Goal: Obtain resource: Download file/media

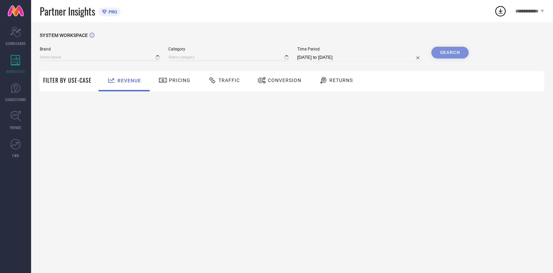
type input "[PERSON_NAME]"
type input "All"
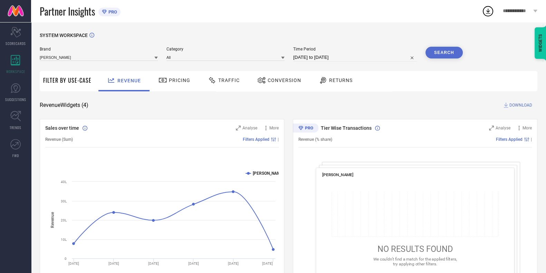
click at [303, 53] on div "Time Period [DATE] to [DATE]" at bounding box center [355, 54] width 124 height 15
select select "7"
select select "2025"
select select "8"
select select "2025"
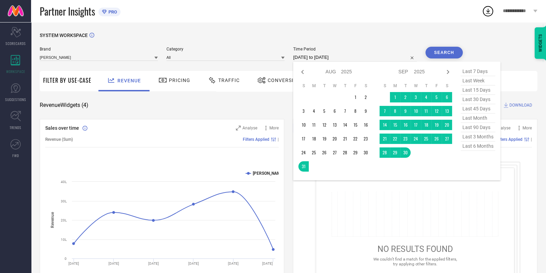
click at [306, 55] on input "[DATE] to [DATE]" at bounding box center [355, 57] width 124 height 8
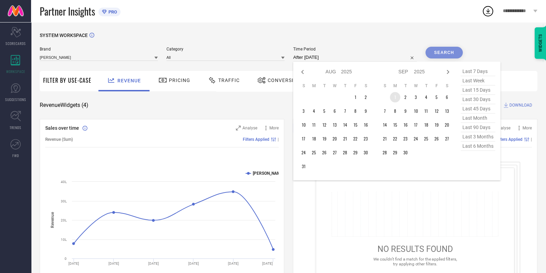
click at [395, 97] on td "1" at bounding box center [395, 97] width 10 height 10
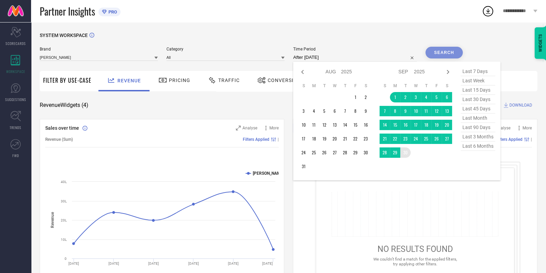
type input "[DATE] to [DATE]"
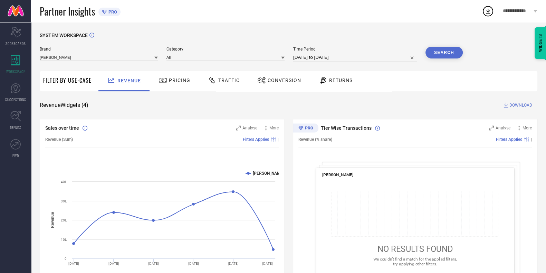
click at [455, 49] on button "Search" at bounding box center [444, 53] width 37 height 12
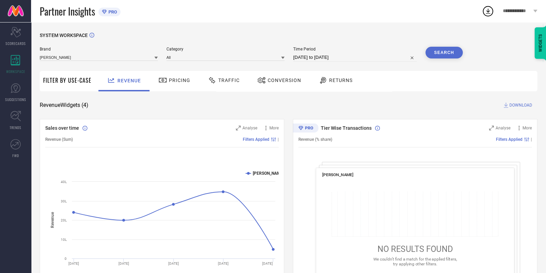
click at [222, 82] on span "Traffic" at bounding box center [228, 80] width 21 height 6
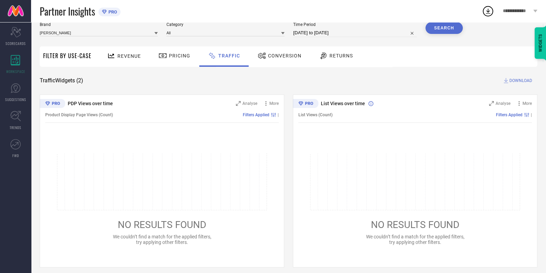
scroll to position [25, 0]
click at [330, 37] on div "Brand [PERSON_NAME] Category All Time Period [DATE] to [DATE] Search" at bounding box center [251, 32] width 423 height 21
select select "8"
select select "2025"
select select "9"
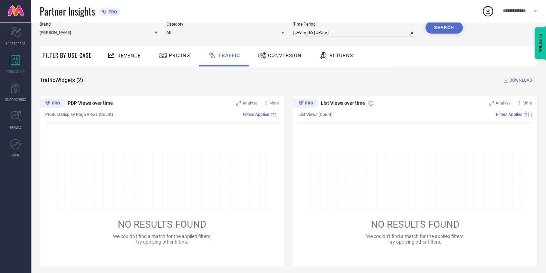
select select "2025"
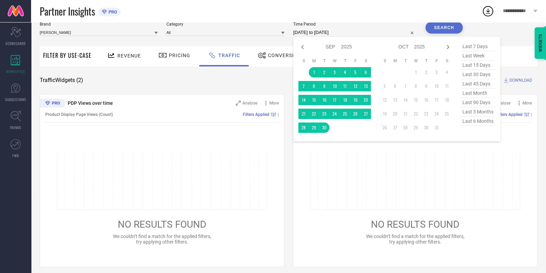
click at [332, 31] on input "[DATE] to [DATE]" at bounding box center [355, 32] width 124 height 8
click at [316, 73] on td "1" at bounding box center [314, 72] width 10 height 10
type input "[DATE] to [DATE]"
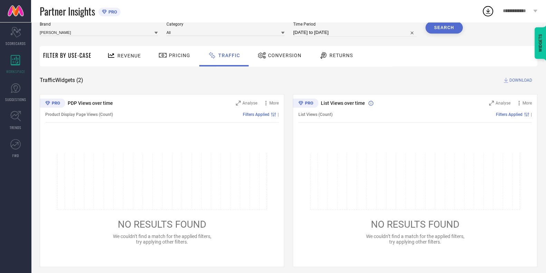
click at [443, 30] on button "Search" at bounding box center [444, 28] width 37 height 12
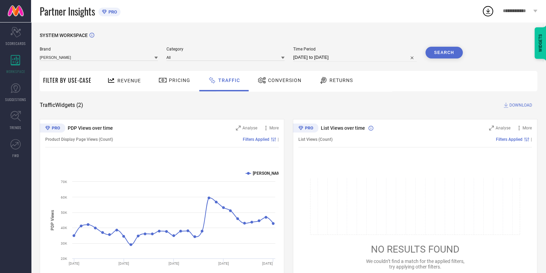
scroll to position [29, 0]
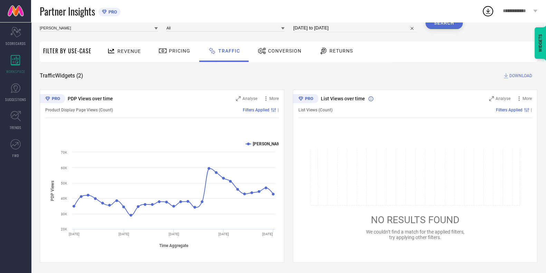
click at [525, 78] on span "DOWNLOAD" at bounding box center [521, 75] width 23 height 7
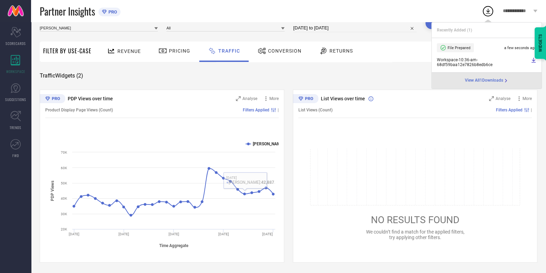
scroll to position [0, 0]
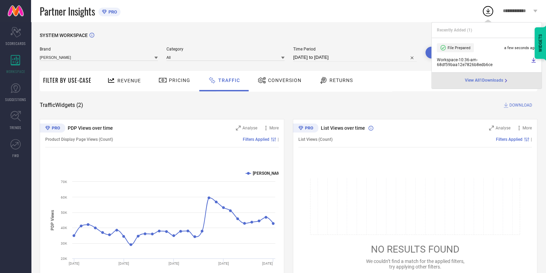
click at [323, 56] on input "[DATE] to [DATE]" at bounding box center [355, 57] width 124 height 8
select select "8"
select select "2025"
select select "9"
select select "2025"
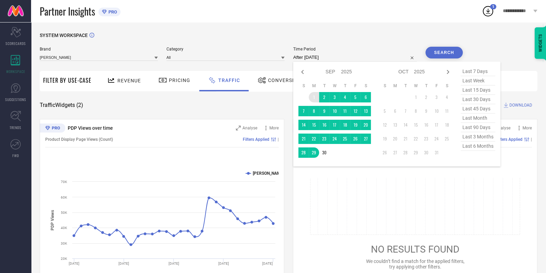
click at [315, 96] on td "1" at bounding box center [314, 97] width 10 height 10
type input "[DATE] to [DATE]"
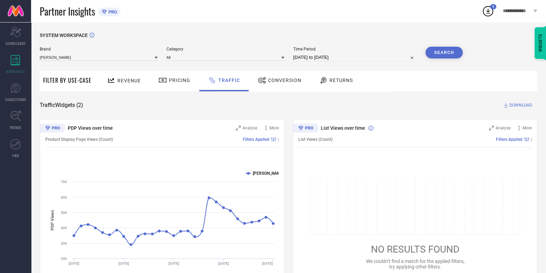
click at [443, 54] on button "Search" at bounding box center [444, 53] width 37 height 12
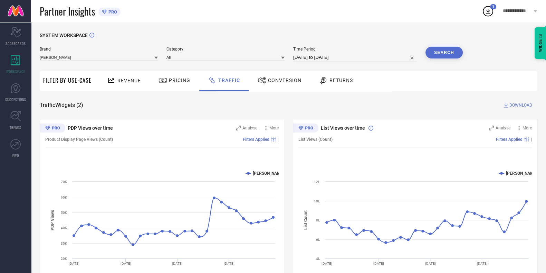
click at [374, 104] on div "Traffic Widgets ( 2 ) DOWNLOAD" at bounding box center [289, 105] width 498 height 7
